Goal: Find specific page/section: Find specific page/section

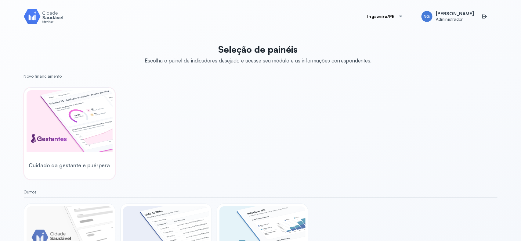
click at [84, 115] on img at bounding box center [70, 121] width 86 height 62
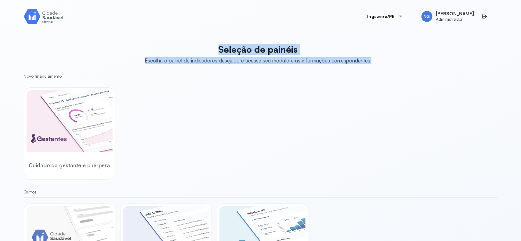
drag, startPoint x: 211, startPoint y: 45, endPoint x: 202, endPoint y: 2, distance: 44.6
click at [371, 63] on header "Seleção de painéis Escolha o painel de indicadores desejado e acesse seu módulo…" at bounding box center [261, 54] width 232 height 20
click at [299, 26] on div "Ingazeira/PE NG Naira Gomes Administrador Seleção de painéis Escolha o painel d…" at bounding box center [260, 120] width 473 height 227
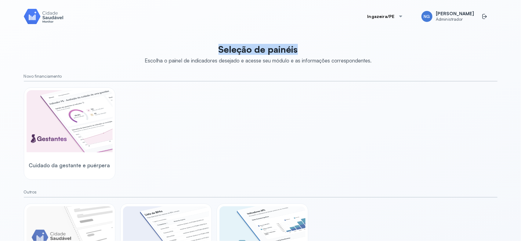
drag, startPoint x: 217, startPoint y: 48, endPoint x: 322, endPoint y: 54, distance: 105.7
click at [322, 54] on p "Seleção de painéis" at bounding box center [258, 49] width 227 height 11
click at [240, 50] on p "Seleção de painéis" at bounding box center [258, 49] width 227 height 11
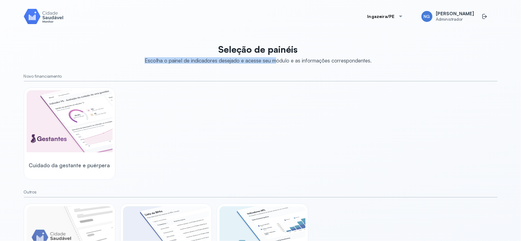
drag, startPoint x: 139, startPoint y: 57, endPoint x: 272, endPoint y: 57, distance: 133.0
click at [272, 57] on div "Seleção de painéis Escolha o painel de indicadores desejado e acesse seu módulo…" at bounding box center [260, 174] width 473 height 268
click at [244, 64] on div "Seleção de painéis Escolha o painel de indicadores desejado e acesse seu módulo…" at bounding box center [260, 174] width 473 height 268
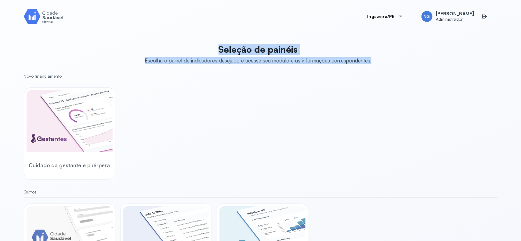
drag, startPoint x: 215, startPoint y: 51, endPoint x: 376, endPoint y: 63, distance: 161.2
click at [376, 63] on div "Seleção de painéis Escolha o painel de indicadores desejado e acesse seu módulo…" at bounding box center [260, 174] width 473 height 268
click at [306, 54] on p "Seleção de painéis" at bounding box center [258, 49] width 227 height 11
drag, startPoint x: 368, startPoint y: 61, endPoint x: 134, endPoint y: 41, distance: 235.8
click at [134, 41] on div "Seleção de painéis Escolha o painel de indicadores desejado e acesse seu módulo…" at bounding box center [260, 174] width 473 height 268
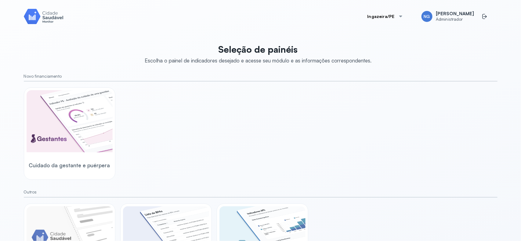
click at [64, 26] on div "Ingazeira/PE NG Naira Gomes Administrador Seleção de painéis Escolha o painel d…" at bounding box center [260, 120] width 473 height 227
click at [76, 136] on img at bounding box center [70, 121] width 86 height 62
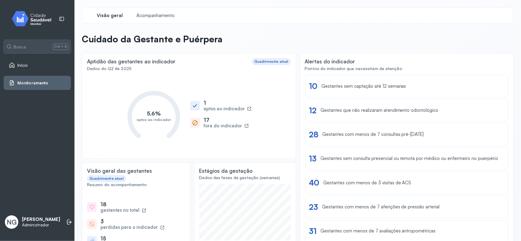
scroll to position [76, 0]
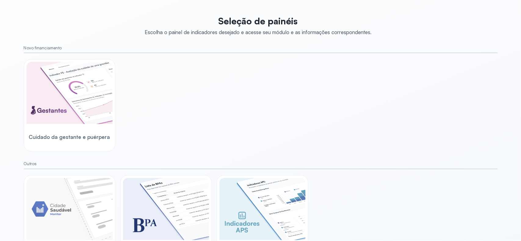
scroll to position [67, 0]
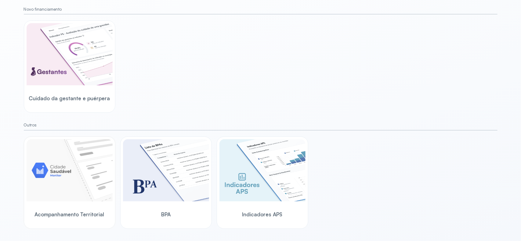
click at [69, 170] on img at bounding box center [70, 170] width 86 height 62
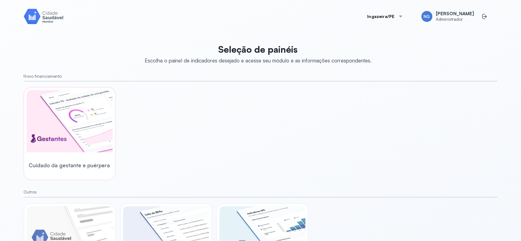
click at [66, 118] on img at bounding box center [70, 121] width 86 height 62
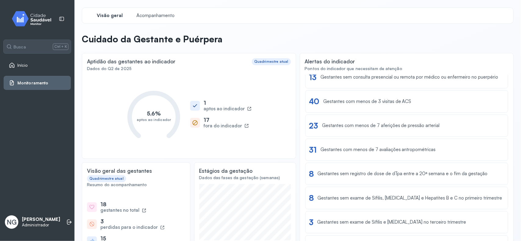
scroll to position [83, 0]
click at [156, 15] on span "Acompanhamento" at bounding box center [156, 16] width 42 height 6
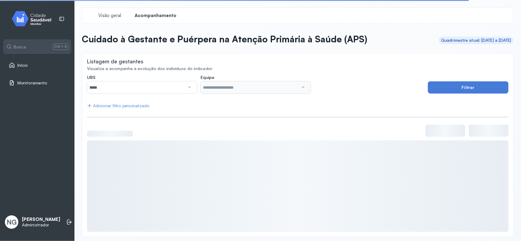
click at [170, 91] on input "*****" at bounding box center [136, 87] width 98 height 12
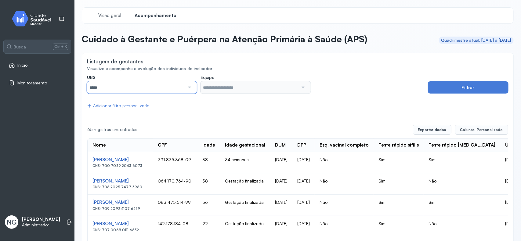
click at [136, 88] on input "*****" at bounding box center [136, 87] width 98 height 12
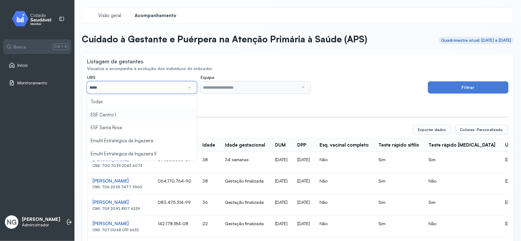
type input "*****"
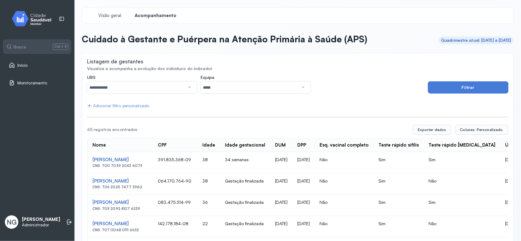
click at [120, 89] on input "**********" at bounding box center [136, 87] width 98 height 12
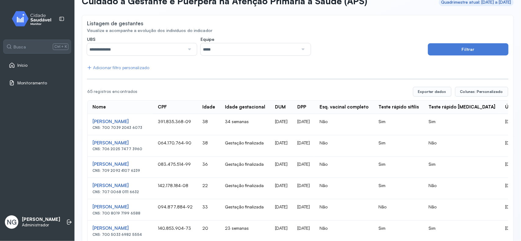
click at [129, 47] on input "**********" at bounding box center [136, 49] width 98 height 12
click at [437, 46] on button "Filtrar" at bounding box center [468, 49] width 81 height 12
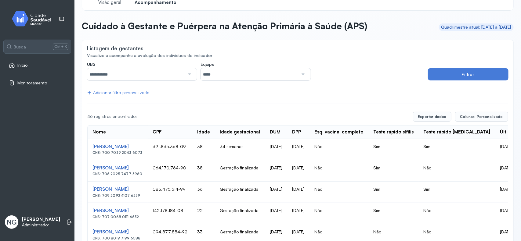
scroll to position [0, 0]
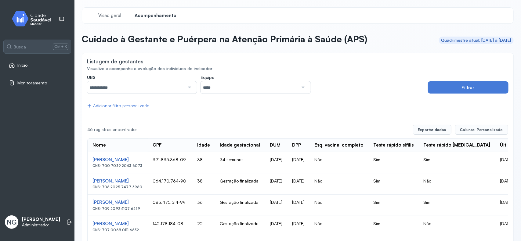
click at [15, 63] on div "Início" at bounding box center [18, 65] width 19 height 6
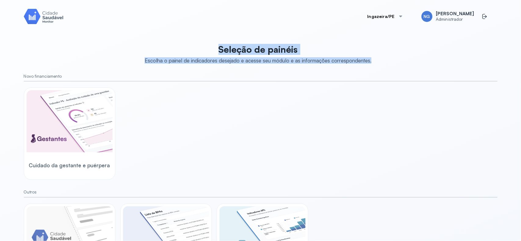
drag, startPoint x: 241, startPoint y: 47, endPoint x: 371, endPoint y: 58, distance: 130.5
click at [371, 58] on header "Seleção de painéis Escolha o painel de indicadores desejado e acesse seu módulo…" at bounding box center [261, 54] width 232 height 20
click at [371, 60] on div at bounding box center [373, 54] width 5 height 20
drag, startPoint x: 374, startPoint y: 62, endPoint x: 183, endPoint y: 48, distance: 191.8
click at [183, 48] on div "Seleção de painéis Escolha o painel de indicadores desejado e acesse seu módulo…" at bounding box center [260, 174] width 473 height 268
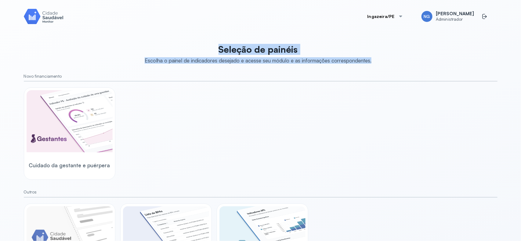
click at [220, 48] on p "Seleção de painéis" at bounding box center [258, 49] width 227 height 11
drag, startPoint x: 216, startPoint y: 48, endPoint x: 377, endPoint y: 66, distance: 162.4
click at [377, 66] on div "Seleção de painéis Escolha o painel de indicadores desejado e acesse seu módulo…" at bounding box center [260, 174] width 473 height 268
click at [249, 54] on p "Seleção de painéis" at bounding box center [258, 49] width 227 height 11
drag, startPoint x: 222, startPoint y: 49, endPoint x: 371, endPoint y: 56, distance: 149.3
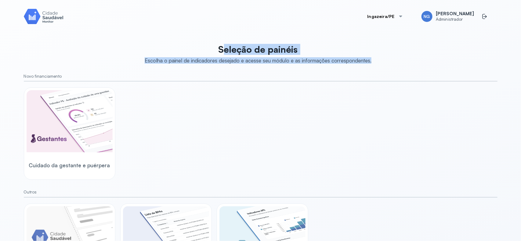
click at [371, 56] on header "Seleção de painéis Escolha o painel de indicadores desejado e acesse seu módulo…" at bounding box center [261, 54] width 232 height 20
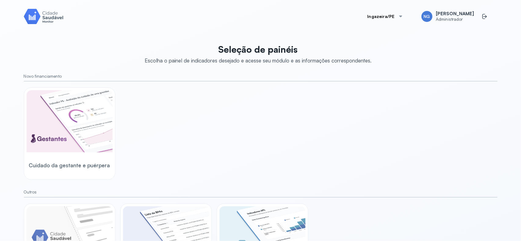
click at [207, 43] on div "Seleção de painéis Escolha o painel de indicadores desejado e acesse seu módulo…" at bounding box center [260, 174] width 473 height 268
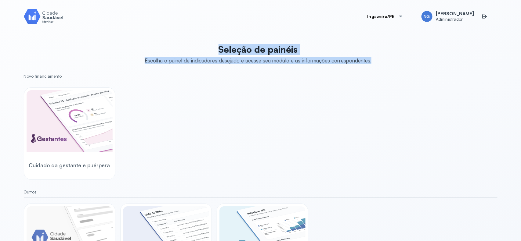
drag, startPoint x: 246, startPoint y: 43, endPoint x: 385, endPoint y: 51, distance: 139.9
click at [385, 51] on div "Seleção de painéis Escolha o painel de indicadores desejado e acesse seu módulo…" at bounding box center [260, 174] width 473 height 268
click at [228, 62] on div "Escolha o painel de indicadores desejado e acesse seu módulo e as informações c…" at bounding box center [258, 60] width 227 height 6
drag, startPoint x: 215, startPoint y: 47, endPoint x: 399, endPoint y: 56, distance: 183.6
click at [399, 56] on div "Seleção de painéis Escolha o painel de indicadores desejado e acesse seu módulo…" at bounding box center [260, 174] width 473 height 268
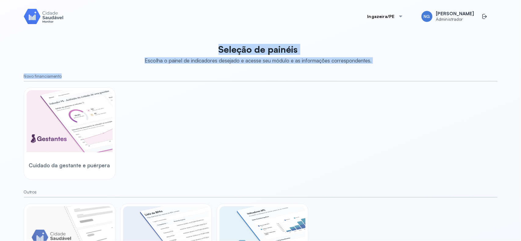
click at [319, 59] on div "Escolha o painel de indicadores desejado e acesse seu módulo e as informações c…" at bounding box center [258, 60] width 227 height 6
drag, startPoint x: 207, startPoint y: 52, endPoint x: 336, endPoint y: 59, distance: 129.9
click at [336, 59] on div "Seleção de painéis Escolha o painel de indicadores desejado e acesse seu módulo…" at bounding box center [258, 54] width 227 height 20
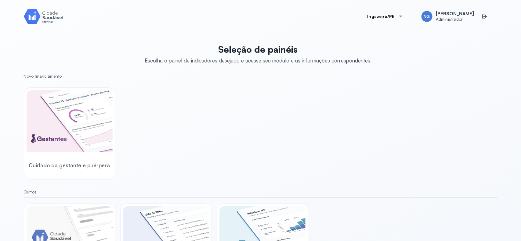
click at [168, 22] on div "Ingazeira/PE NG Naira Gomes Administrador" at bounding box center [260, 16] width 473 height 18
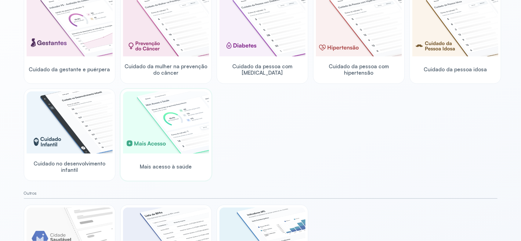
scroll to position [76, 0]
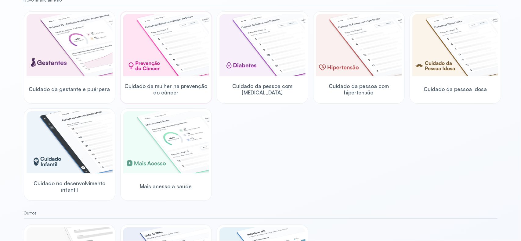
click at [172, 57] on img at bounding box center [166, 45] width 86 height 62
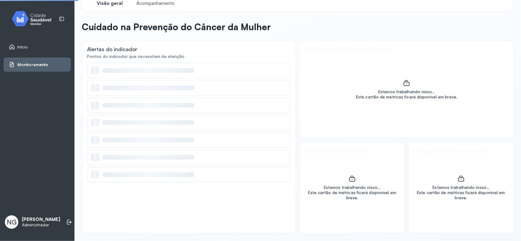
scroll to position [12, 0]
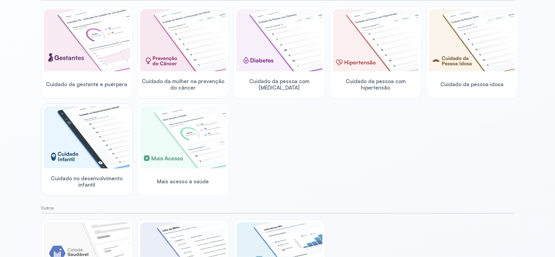
click at [92, 144] on img at bounding box center [87, 137] width 86 height 62
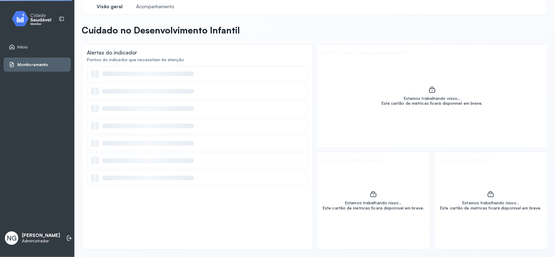
scroll to position [9, 0]
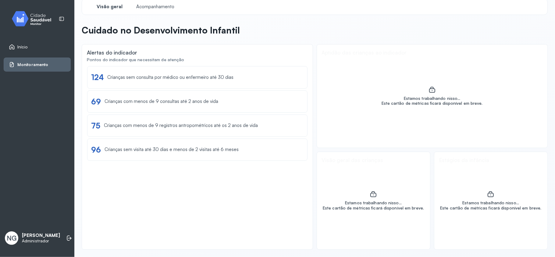
click at [23, 46] on span "Início" at bounding box center [22, 47] width 10 height 5
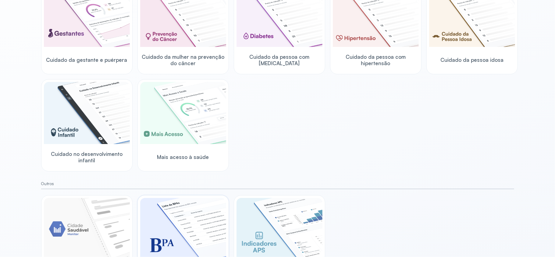
scroll to position [67, 0]
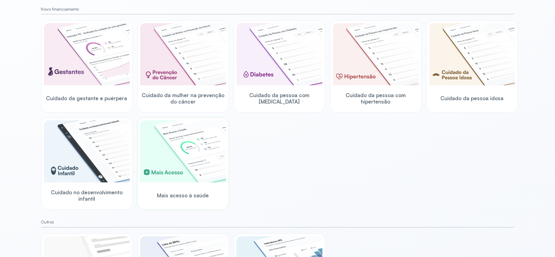
click at [176, 158] on img at bounding box center [183, 151] width 86 height 62
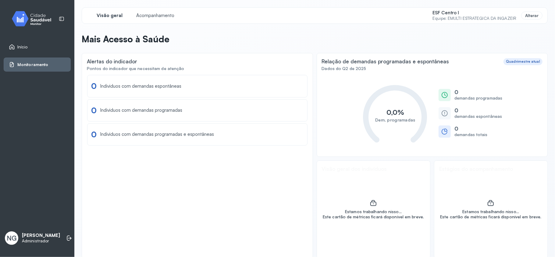
click at [23, 45] on span "Início" at bounding box center [22, 47] width 10 height 5
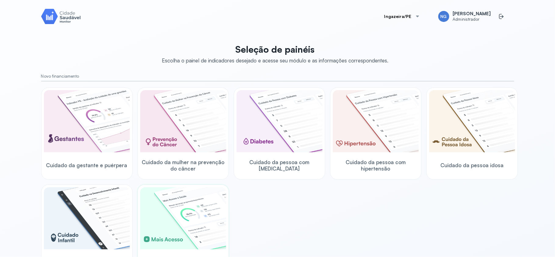
scroll to position [41, 0]
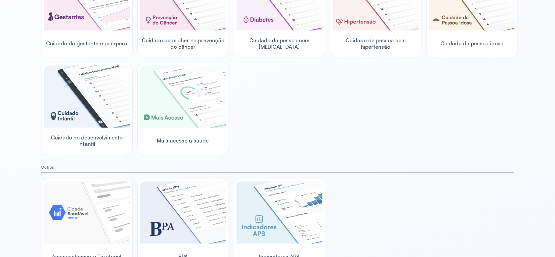
click at [92, 207] on img at bounding box center [87, 213] width 86 height 62
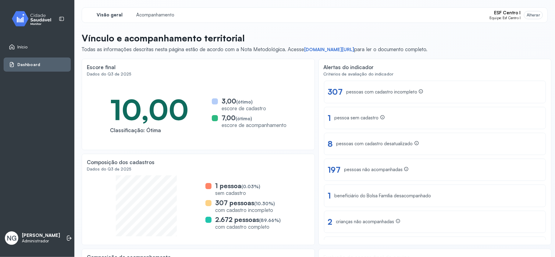
click at [520, 15] on div "Alterar" at bounding box center [533, 15] width 13 height 5
click at [498, 14] on span "ESF Centro I" at bounding box center [507, 13] width 27 height 6
click at [520, 14] on div "Alterar" at bounding box center [533, 15] width 13 height 5
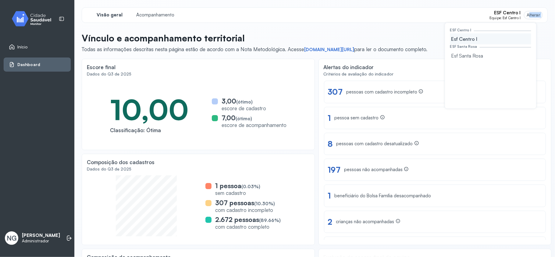
click at [520, 14] on div "Alterar" at bounding box center [533, 15] width 13 height 5
click at [464, 11] on div "Visão geral Acompanhamento ESF Centro I Equipe: Esf Centro I Alterar ESF Centro…" at bounding box center [315, 15] width 466 height 16
click at [520, 15] on div "Alterar" at bounding box center [533, 15] width 13 height 5
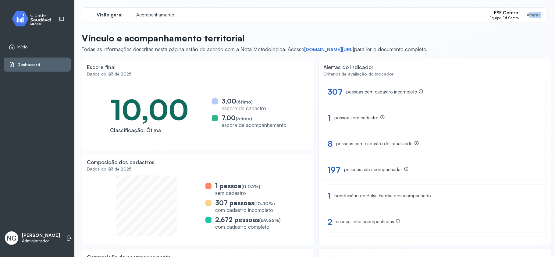
click at [520, 15] on div "Alterar" at bounding box center [533, 15] width 13 height 5
click at [520, 17] on div "Alterar" at bounding box center [533, 15] width 13 height 5
click at [520, 17] on div "Alterar" at bounding box center [534, 15] width 18 height 8
click at [520, 16] on div "Alterar" at bounding box center [534, 15] width 18 height 8
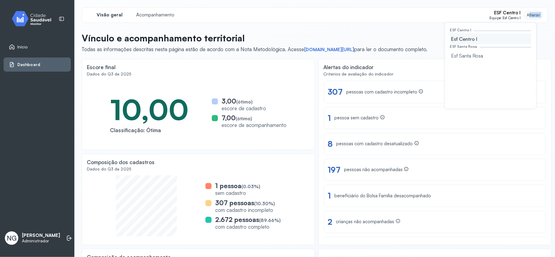
click at [520, 16] on div "Alterar" at bounding box center [534, 15] width 18 height 8
click at [520, 73] on div "Critérios de avaliação do indicador" at bounding box center [435, 74] width 223 height 5
click at [494, 13] on span "ESF Centro I" at bounding box center [507, 13] width 27 height 6
drag, startPoint x: 516, startPoint y: 92, endPoint x: 518, endPoint y: 52, distance: 40.3
click at [517, 92] on div "ESF Centro I [GEOGRAPHIC_DATA] I ESF [GEOGRAPHIC_DATA]" at bounding box center [491, 66] width 82 height 76
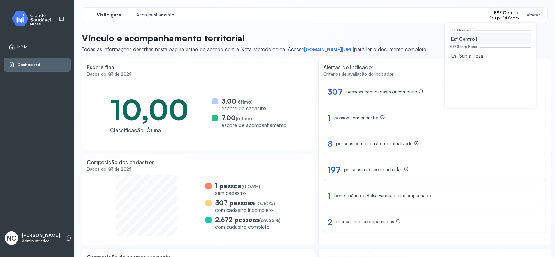
click at [520, 12] on div "Visão geral Acompanhamento ESF Centro I Equipe: Esf Centro I Alterar ESF Centro…" at bounding box center [315, 15] width 466 height 16
click at [520, 13] on div "Alterar" at bounding box center [533, 15] width 13 height 5
drag, startPoint x: 527, startPoint y: 13, endPoint x: 532, endPoint y: 21, distance: 9.5
click at [520, 15] on div "Alterar" at bounding box center [533, 15] width 13 height 5
click at [520, 16] on div "Alterar" at bounding box center [534, 15] width 18 height 8
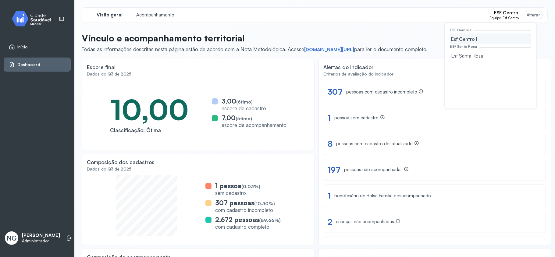
click at [520, 16] on div "Alterar" at bounding box center [533, 15] width 13 height 5
click at [520, 13] on div "Alterar" at bounding box center [533, 15] width 13 height 5
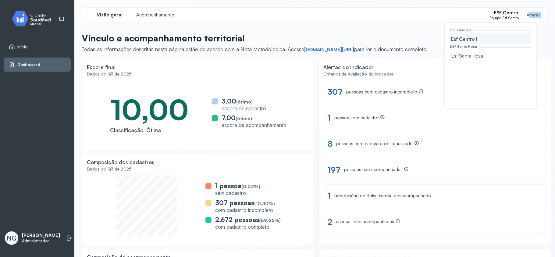
click at [520, 13] on div "Alterar" at bounding box center [533, 15] width 13 height 5
click at [520, 17] on div "Alterar" at bounding box center [533, 15] width 13 height 5
click at [520, 15] on div "Alterar" at bounding box center [533, 15] width 13 height 5
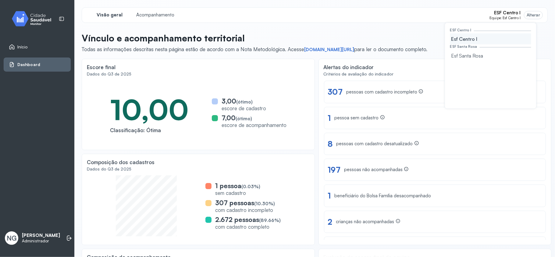
click at [498, 13] on span "ESF Centro I" at bounding box center [507, 13] width 27 height 6
click at [498, 12] on span "ESF Centro I" at bounding box center [507, 13] width 27 height 6
click at [420, 12] on div "Visão geral Acompanhamento ESF Centro I Equipe: Esf Centro I Alterar ESF Centro…" at bounding box center [315, 15] width 466 height 16
click at [504, 13] on span "ESF Centro I" at bounding box center [507, 13] width 27 height 6
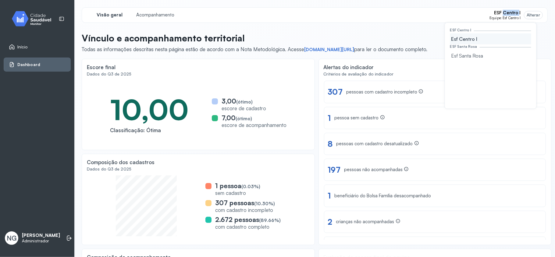
click at [504, 13] on span "ESF Centro I" at bounding box center [507, 13] width 27 height 6
click at [446, 22] on div "Visão geral Acompanhamento ESF Centro I Equipe: Esf Centro I Alterar ESF Centro…" at bounding box center [315, 15] width 466 height 16
click at [520, 15] on div "Alterar" at bounding box center [533, 15] width 13 height 5
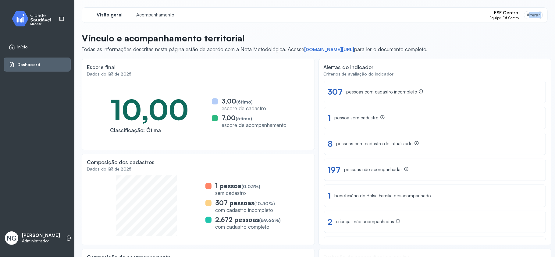
click at [520, 15] on div "Alterar" at bounding box center [533, 15] width 13 height 5
click at [520, 14] on div "Alterar" at bounding box center [533, 15] width 13 height 5
drag, startPoint x: 527, startPoint y: 14, endPoint x: 531, endPoint y: 15, distance: 3.7
click at [520, 14] on div "Alterar" at bounding box center [533, 15] width 13 height 5
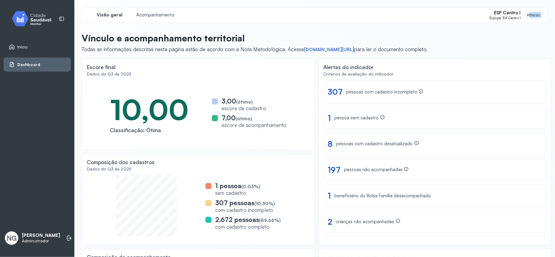
click at [520, 16] on div "Alterar" at bounding box center [533, 15] width 13 height 5
click at [520, 17] on div "Alterar" at bounding box center [533, 15] width 13 height 5
click at [520, 18] on div "Alterar" at bounding box center [534, 15] width 18 height 8
